Goal: Information Seeking & Learning: Understand process/instructions

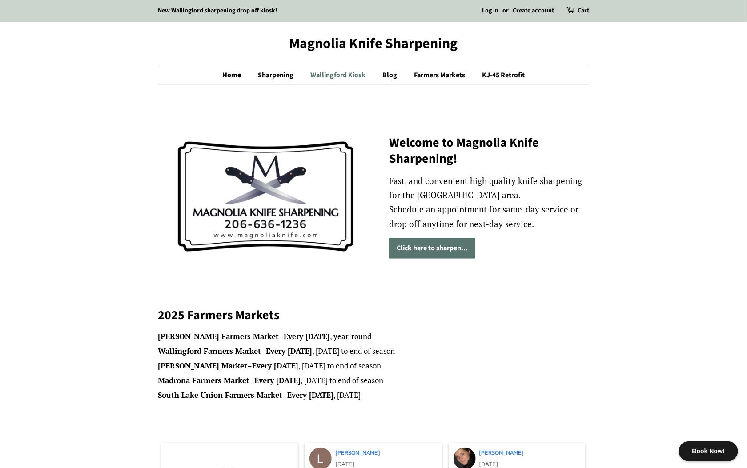
click at [350, 73] on link "Wallingford Kiosk" at bounding box center [339, 75] width 71 height 18
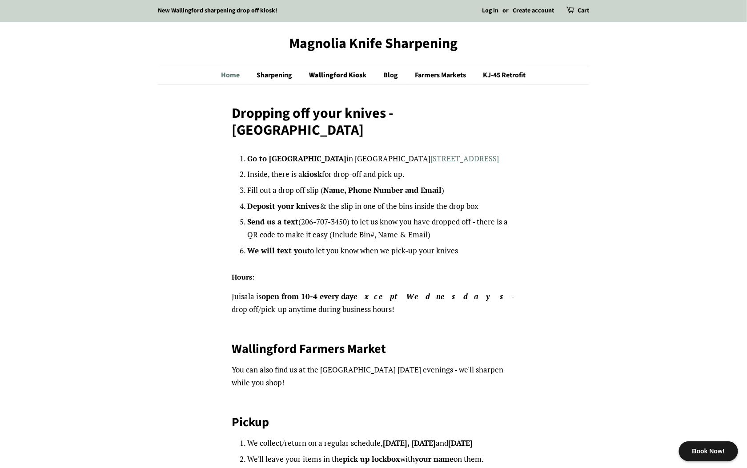
click at [234, 77] on link "Home" at bounding box center [236, 75] width 28 height 18
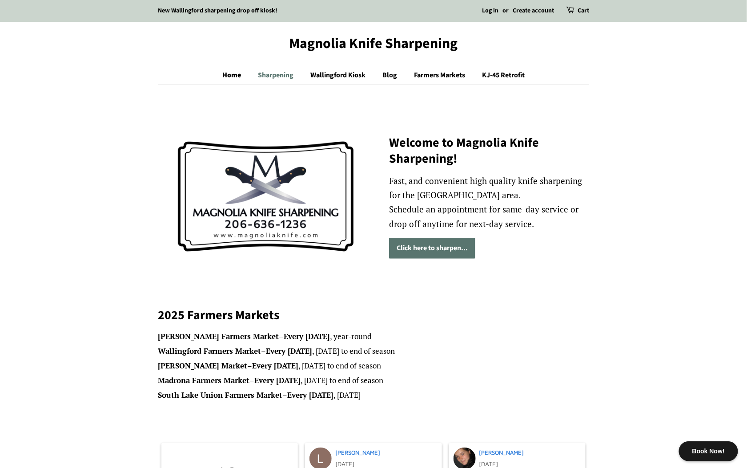
click at [288, 76] on link "Sharpening" at bounding box center [276, 75] width 51 height 18
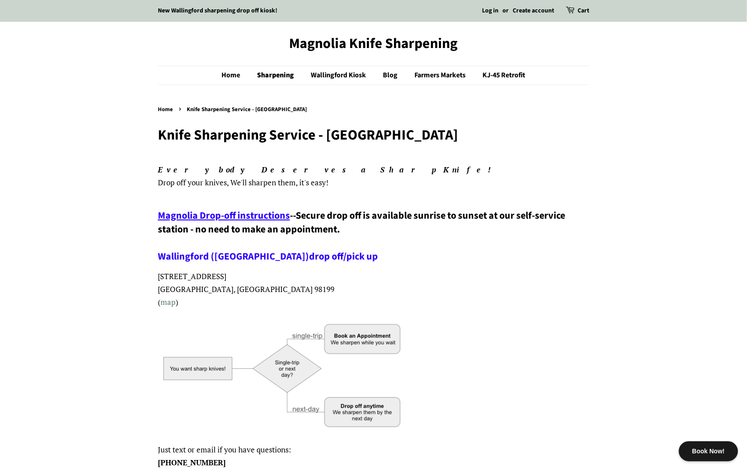
click at [218, 216] on span "Magnolia Drop-off instructions" at bounding box center [224, 216] width 132 height 14
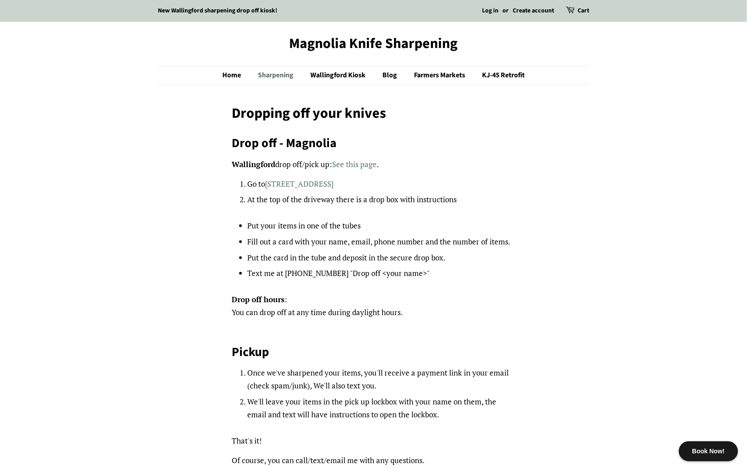
click at [275, 74] on link "Sharpening" at bounding box center [276, 75] width 51 height 18
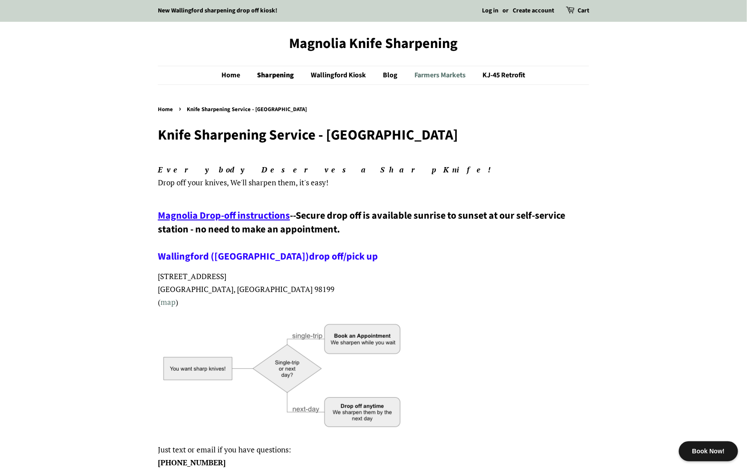
click at [437, 76] on link "Farmers Markets" at bounding box center [441, 75] width 67 height 18
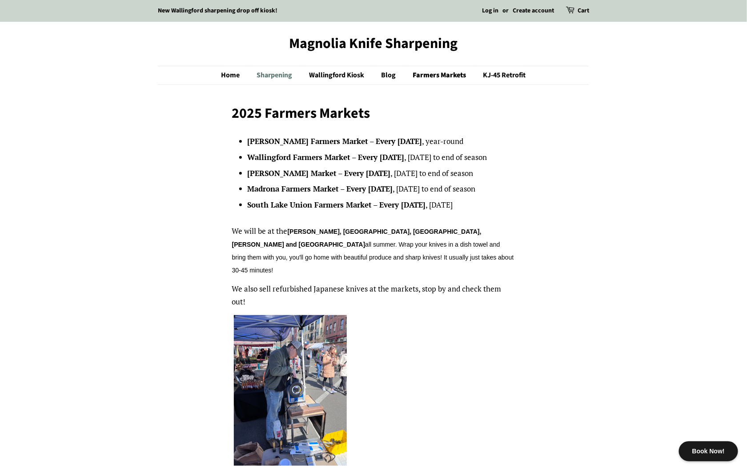
click at [279, 77] on link "Sharpening" at bounding box center [275, 75] width 51 height 18
